Goal: Information Seeking & Learning: Learn about a topic

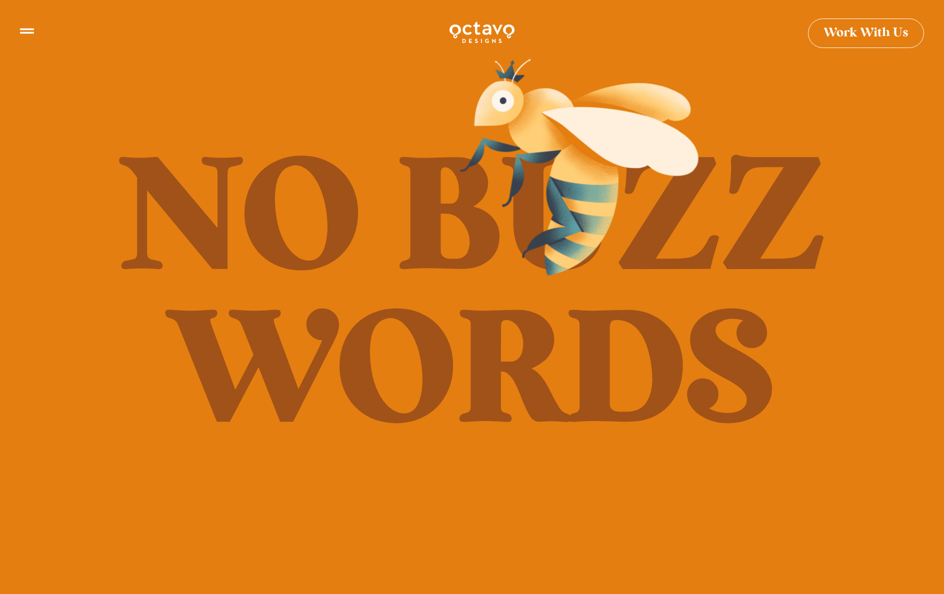
click at [686, 352] on h2 "No Buzz Words" at bounding box center [472, 297] width 980 height 306
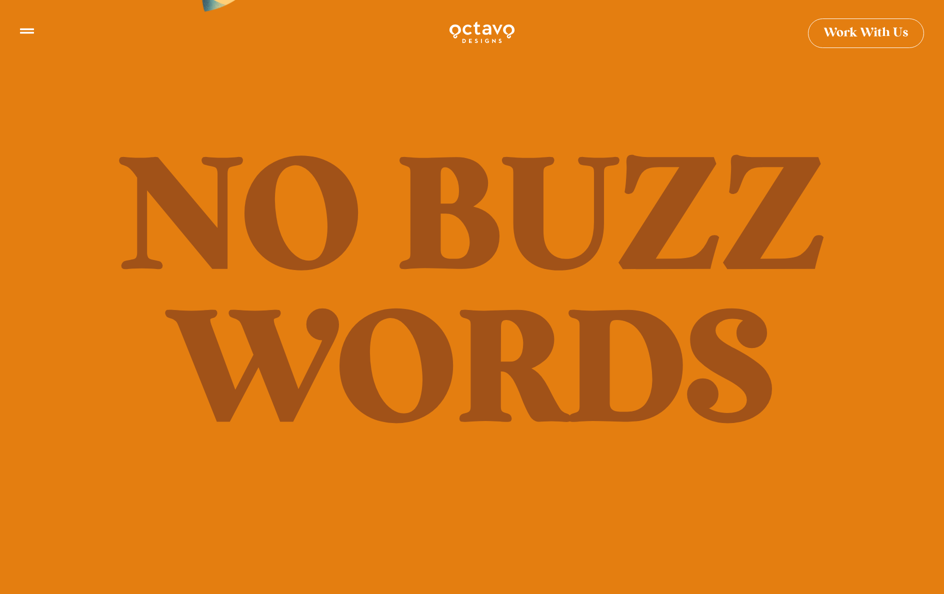
click at [32, 37] on div at bounding box center [27, 33] width 14 height 19
click at [32, 31] on icon at bounding box center [27, 27] width 14 height 14
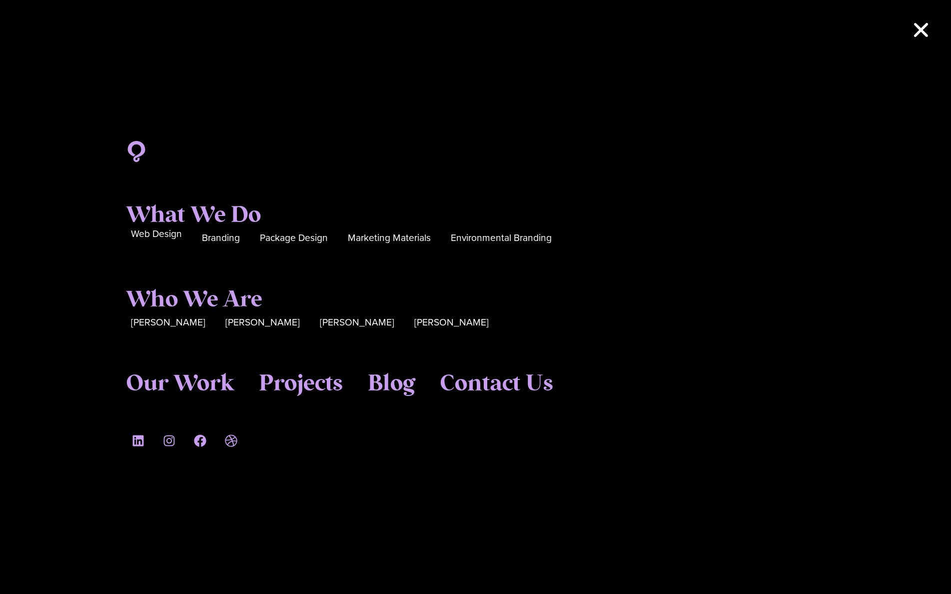
click at [162, 236] on span "Web Design" at bounding box center [156, 233] width 51 height 15
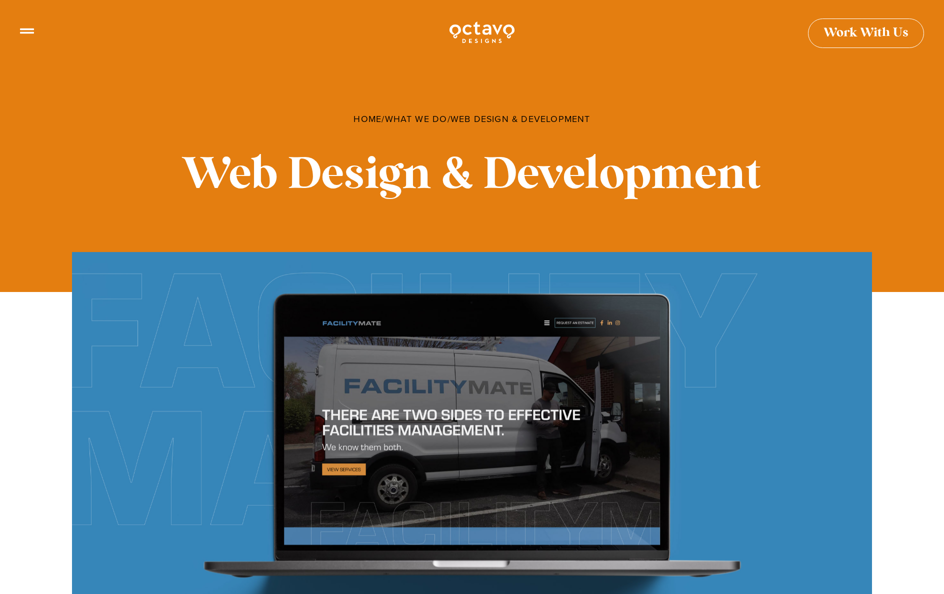
click at [846, 38] on link "Work With Us" at bounding box center [866, 28] width 116 height 29
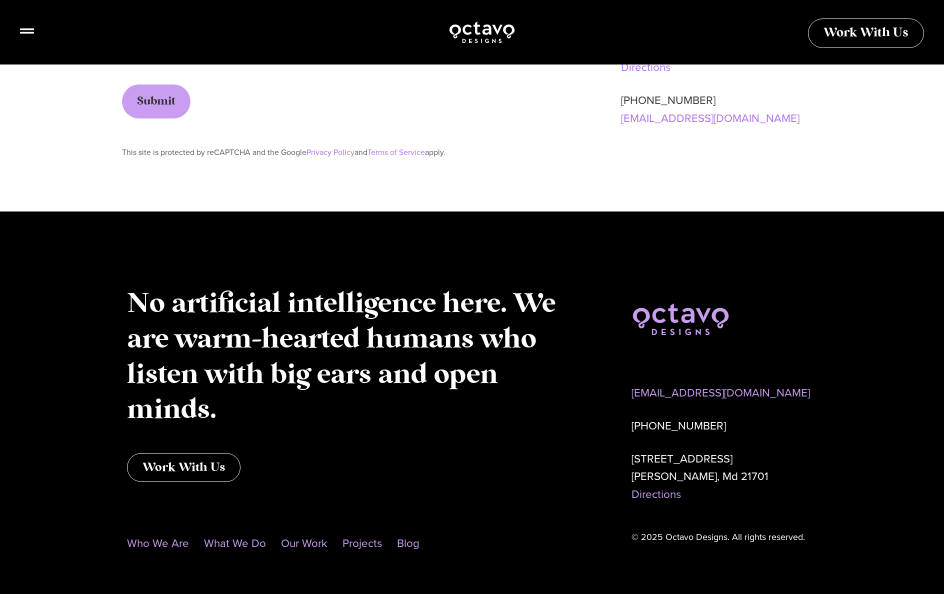
scroll to position [736, 0]
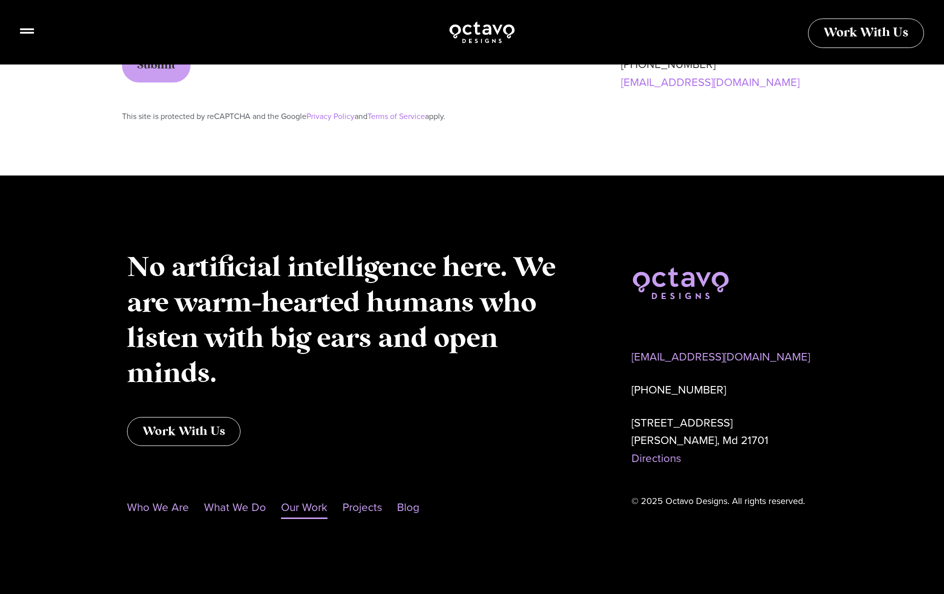
click at [302, 507] on link "Our Work" at bounding box center [304, 507] width 46 height 23
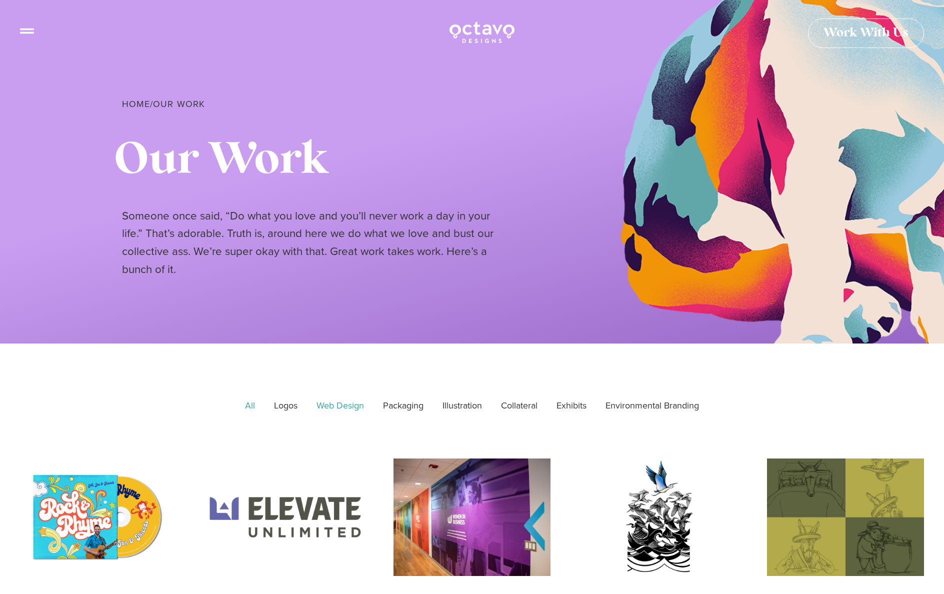
click at [324, 406] on link "Web Design" at bounding box center [339, 405] width 61 height 25
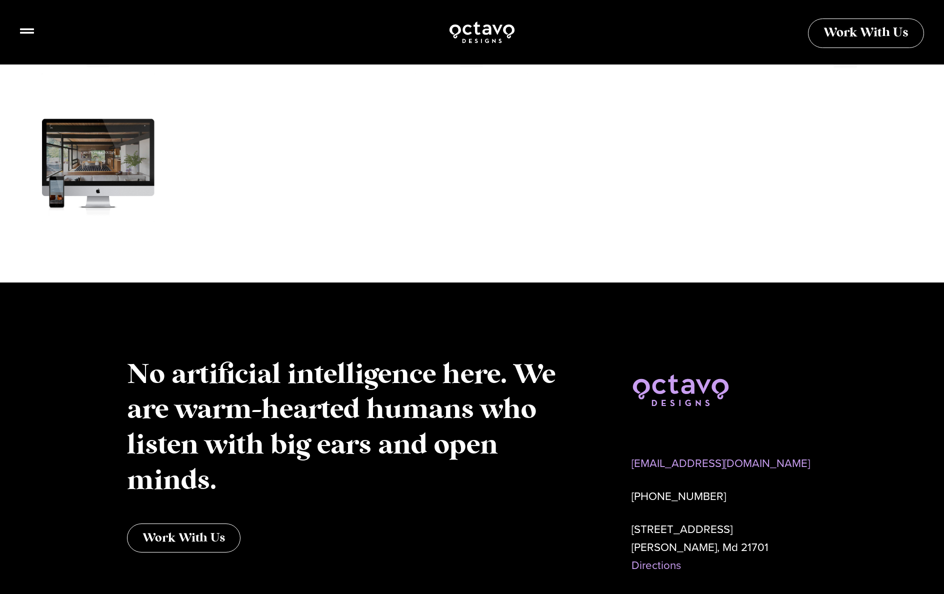
scroll to position [1640, 0]
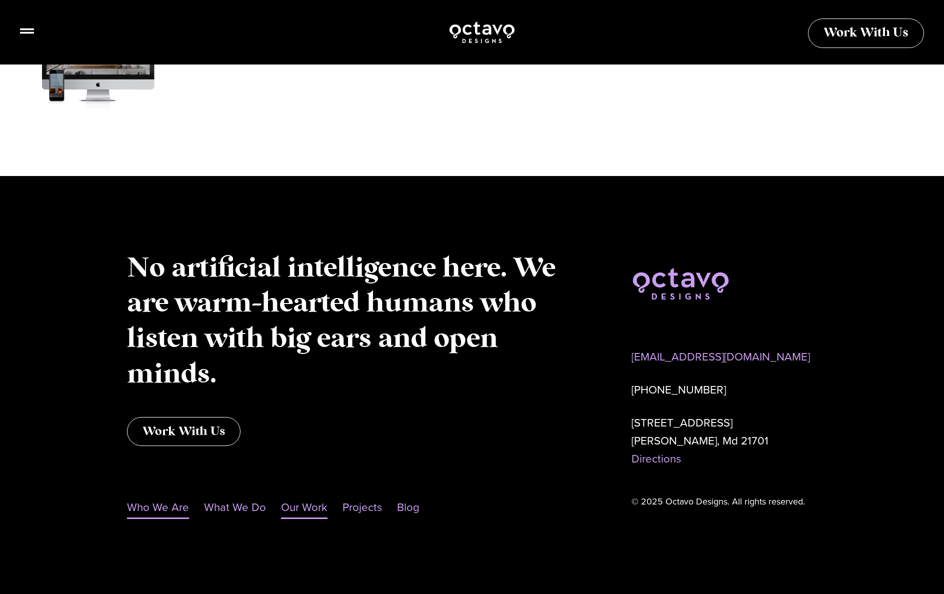
click at [166, 509] on link "Who We Are" at bounding box center [158, 507] width 62 height 23
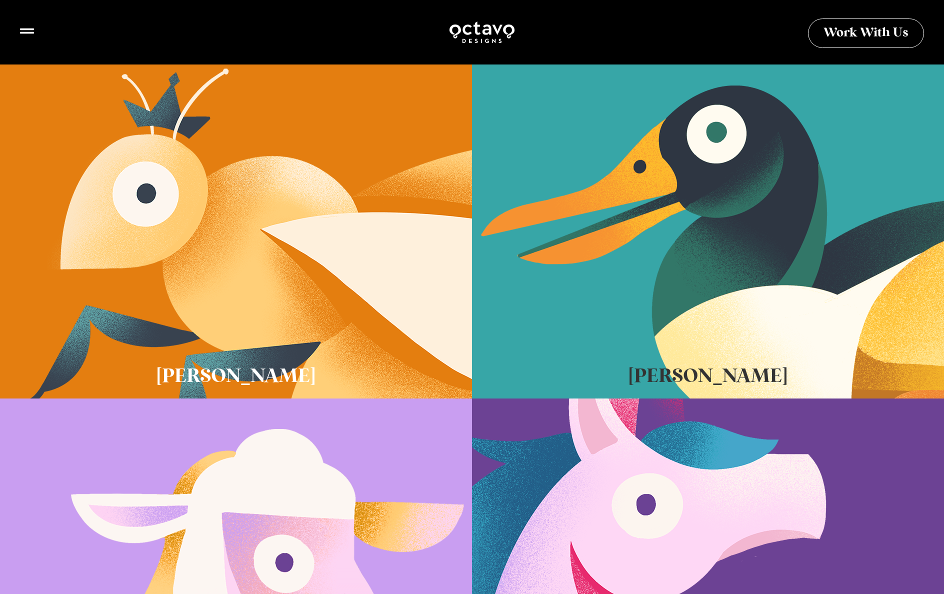
scroll to position [300, 0]
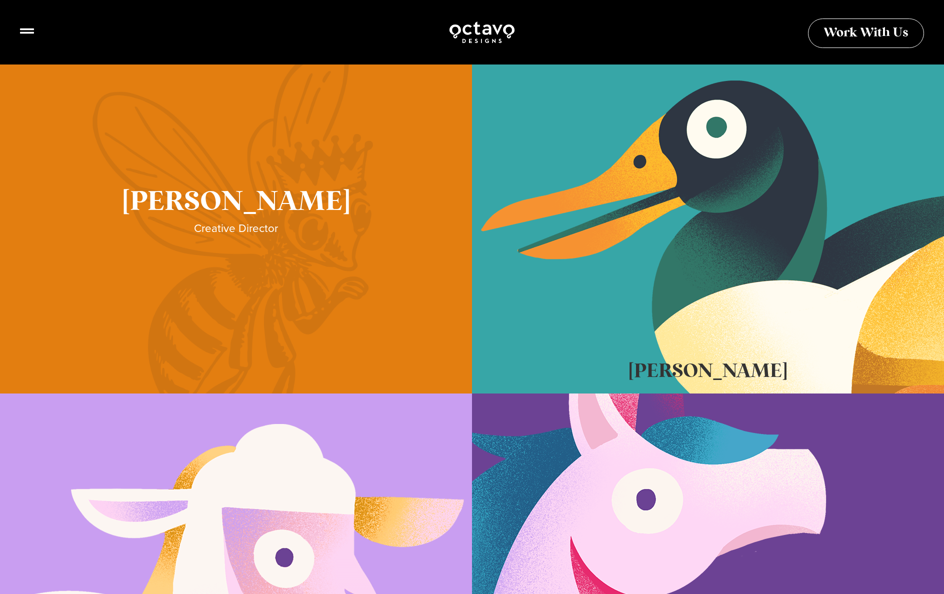
click at [259, 226] on link "Sue Hough" at bounding box center [236, 218] width 472 height 350
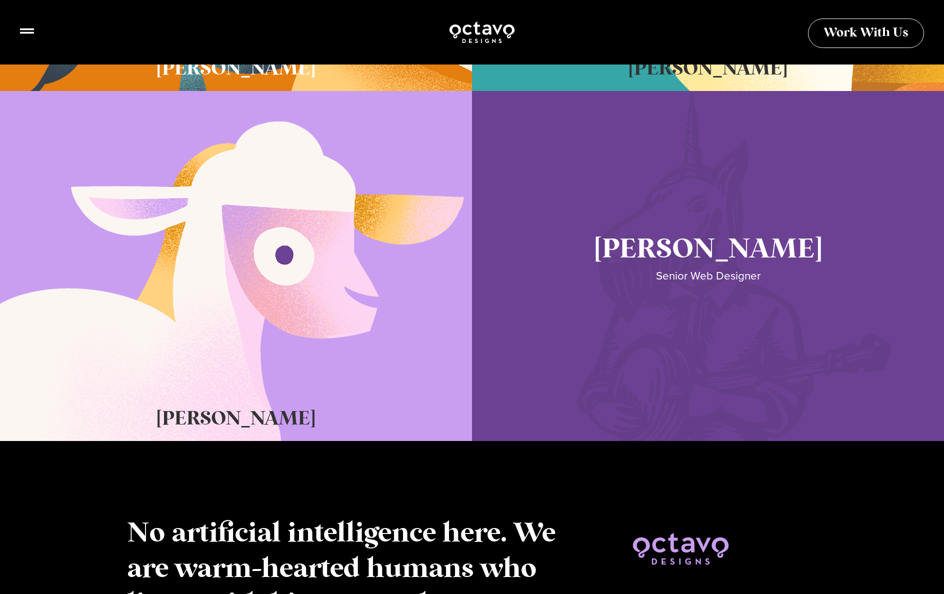
scroll to position [600, 0]
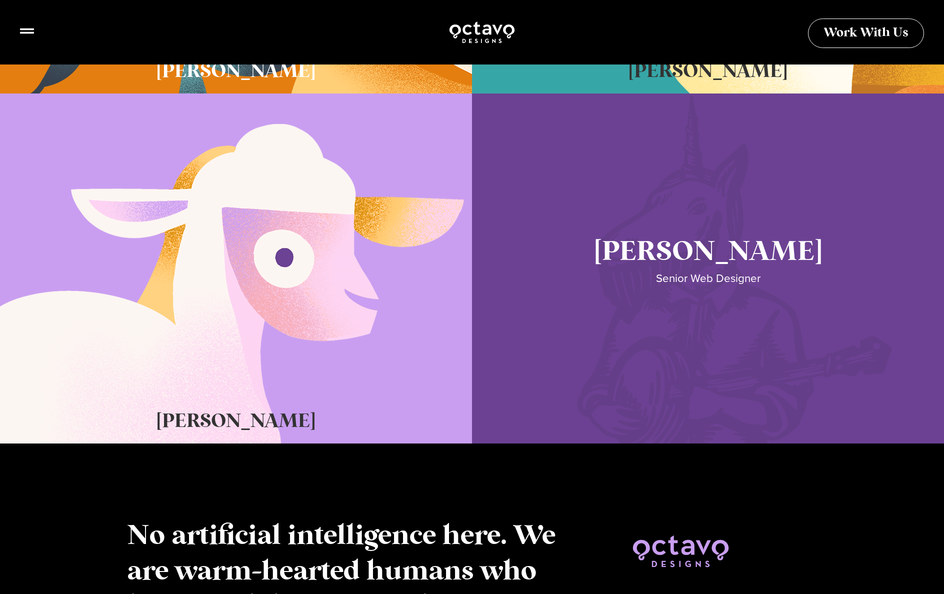
click at [712, 253] on link "Seth Glass" at bounding box center [708, 268] width 472 height 350
click at [705, 277] on link "Seth Glass" at bounding box center [708, 268] width 472 height 350
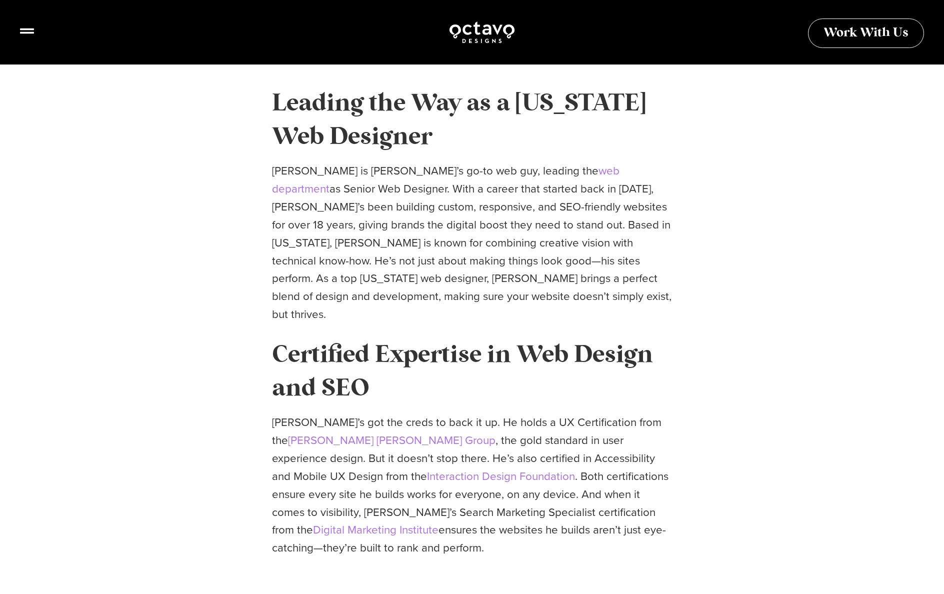
scroll to position [250, 0]
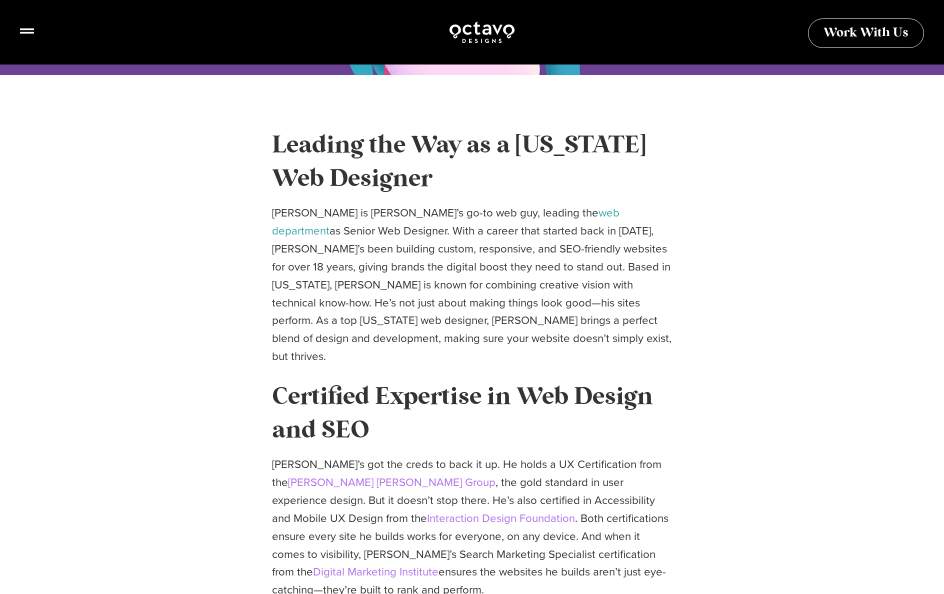
click at [523, 208] on link "web department" at bounding box center [445, 221] width 347 height 34
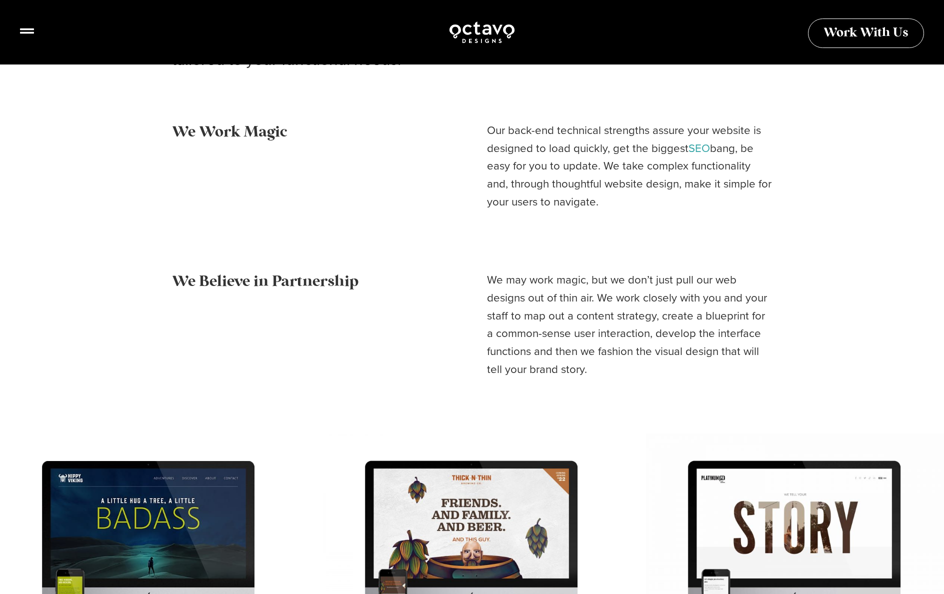
scroll to position [759, 0]
